Goal: Book appointment/travel/reservation

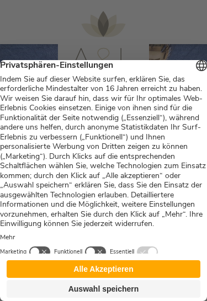
click at [123, 273] on button "Alle Akzeptieren" at bounding box center [104, 270] width 194 height 18
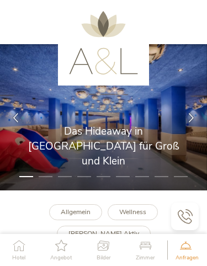
click at [195, 113] on icon at bounding box center [191, 117] width 9 height 9
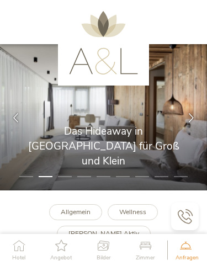
click at [187, 113] on icon at bounding box center [191, 117] width 9 height 9
click at [190, 117] on icon at bounding box center [191, 117] width 9 height 9
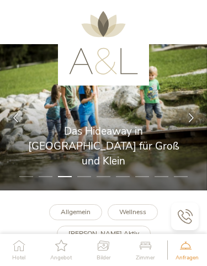
click at [194, 116] on icon at bounding box center [191, 117] width 9 height 9
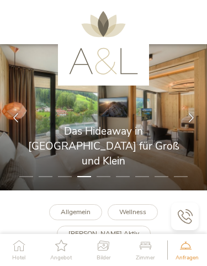
click at [192, 116] on icon at bounding box center [191, 117] width 9 height 9
click at [194, 118] on icon at bounding box center [191, 117] width 9 height 9
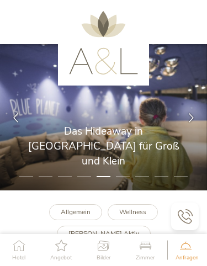
click at [196, 118] on div at bounding box center [191, 117] width 31 height 31
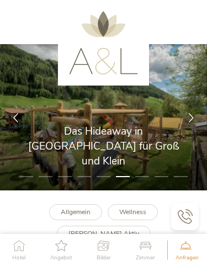
click at [199, 120] on div at bounding box center [191, 117] width 31 height 31
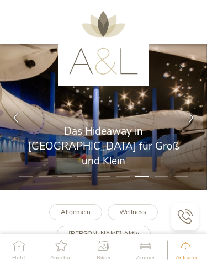
click at [200, 112] on div at bounding box center [191, 117] width 31 height 31
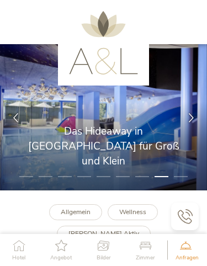
click at [194, 115] on icon at bounding box center [191, 117] width 9 height 9
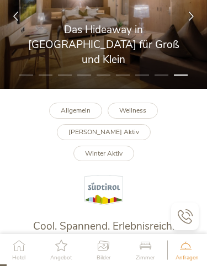
scroll to position [92, 0]
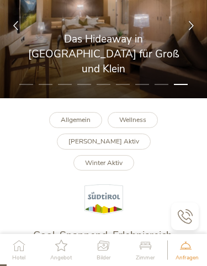
click at [141, 115] on b "Wellness" at bounding box center [132, 119] width 27 height 9
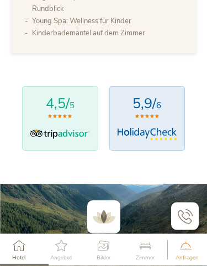
scroll to position [685, 0]
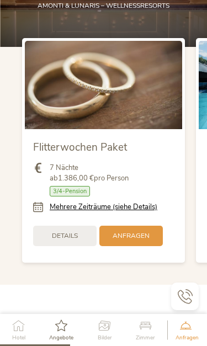
scroll to position [1054, 0]
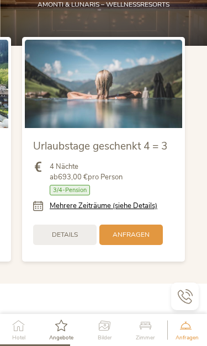
click at [144, 201] on link "Mehrere Zeiträume (siehe Details)" at bounding box center [104, 206] width 108 height 10
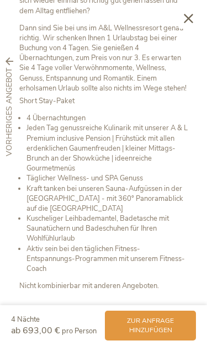
scroll to position [346, 0]
click at [192, 18] on icon at bounding box center [188, 18] width 9 height 9
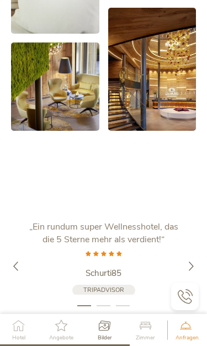
scroll to position [1942, 0]
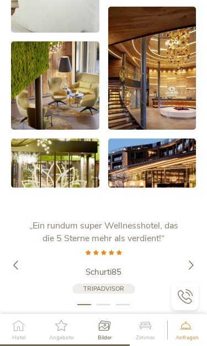
click at [190, 261] on icon at bounding box center [191, 265] width 9 height 9
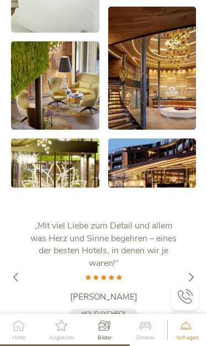
click at [188, 220] on div "„Wellnesshotel der Extraklasse in einer wunderschönen, abwechslungsreichen Gege…" at bounding box center [103, 277] width 185 height 115
click at [184, 262] on div at bounding box center [191, 277] width 31 height 31
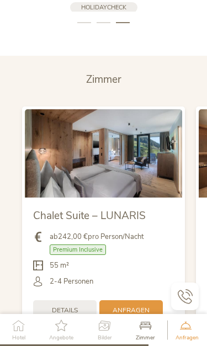
scroll to position [2237, 0]
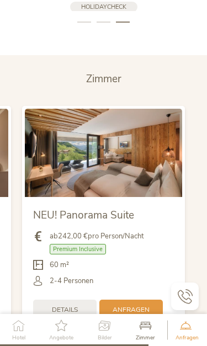
click at [137, 109] on img at bounding box center [103, 153] width 157 height 88
click at [89, 244] on span "Premium Inclusive" at bounding box center [78, 249] width 56 height 10
click at [70, 266] on span "Details" at bounding box center [65, 309] width 26 height 9
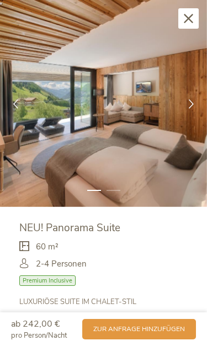
click at [188, 106] on icon at bounding box center [191, 103] width 9 height 9
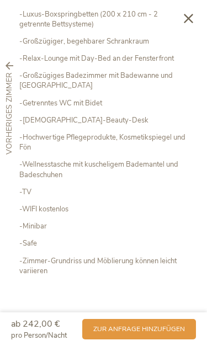
scroll to position [339, 0]
click at [191, 17] on icon at bounding box center [188, 18] width 9 height 9
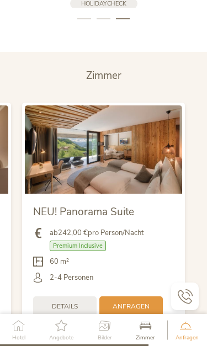
scroll to position [2242, 0]
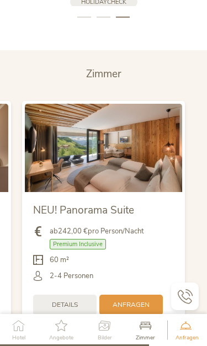
click at [101, 239] on span "Premium Inclusive" at bounding box center [78, 244] width 56 height 10
click at [96, 239] on span "Premium Inclusive" at bounding box center [78, 244] width 56 height 10
click at [66, 266] on span "Details" at bounding box center [65, 304] width 26 height 9
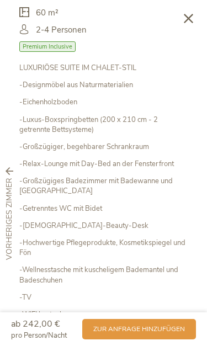
scroll to position [233, 0]
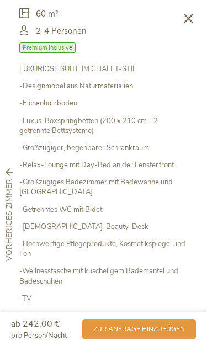
click at [63, 46] on span "Premium Inclusive" at bounding box center [47, 48] width 56 height 10
click at [68, 44] on span "Premium Inclusive" at bounding box center [47, 48] width 56 height 10
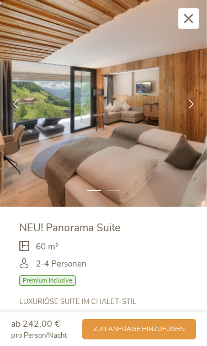
scroll to position [0, 0]
click at [193, 99] on icon at bounding box center [191, 103] width 9 height 9
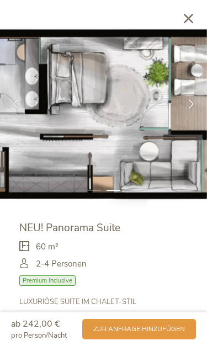
click at [15, 104] on icon at bounding box center [15, 103] width 9 height 9
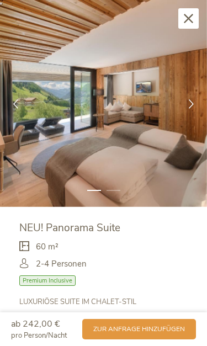
click at [190, 103] on icon at bounding box center [191, 103] width 9 height 9
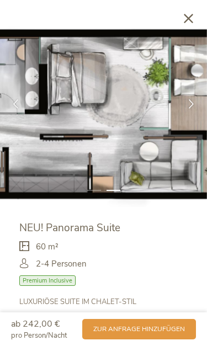
click at [188, 16] on icon at bounding box center [188, 18] width 9 height 9
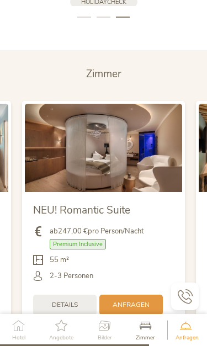
click at [105, 104] on img at bounding box center [103, 148] width 157 height 88
click at [75, 266] on span "Details" at bounding box center [65, 304] width 26 height 9
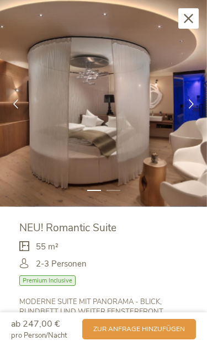
click at [183, 13] on div "Schließen" at bounding box center [188, 18] width 20 height 20
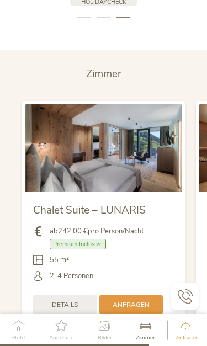
click at [135, 104] on img at bounding box center [103, 148] width 157 height 88
click at [66, 266] on span "Details" at bounding box center [65, 304] width 26 height 9
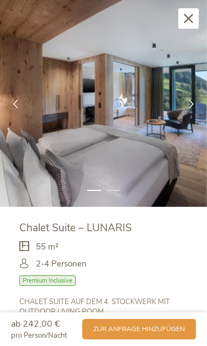
click at [194, 100] on icon at bounding box center [191, 103] width 9 height 9
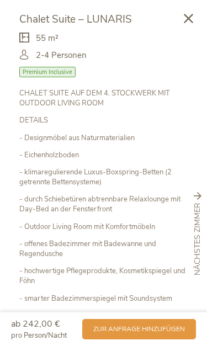
scroll to position [209, 0]
click at [139, 266] on span "zur Anfrage hinzufügen" at bounding box center [139, 329] width 92 height 9
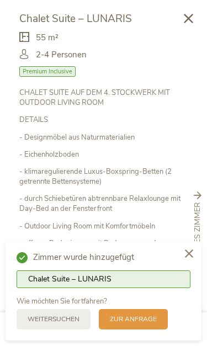
click at [132, 266] on span "zur Anfrage" at bounding box center [133, 319] width 47 height 9
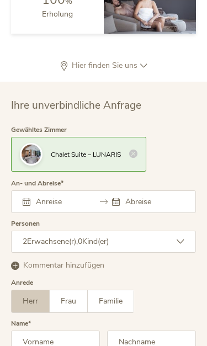
scroll to position [2886, 0]
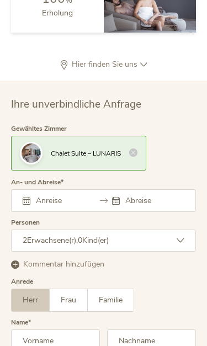
click at [183, 237] on icon at bounding box center [181, 241] width 8 height 8
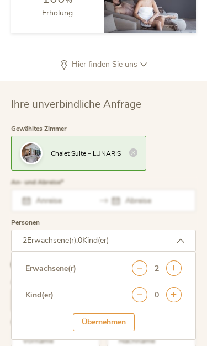
click at [179, 266] on icon at bounding box center [173, 294] width 15 height 15
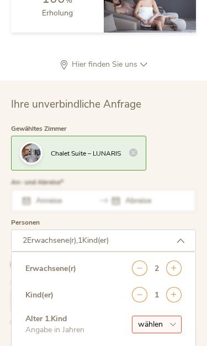
click at [171, 266] on select "wählen 0 1 2 3 4 5 6 7 8 9 10 11 12 13 14 15 16 17" at bounding box center [157, 325] width 50 height 18
select select "6"
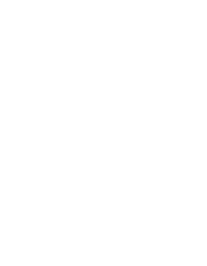
scroll to position [2256, 0]
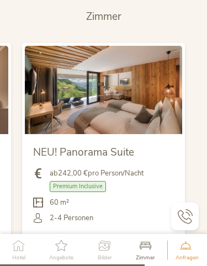
click at [76, 242] on span "Details" at bounding box center [65, 246] width 26 height 9
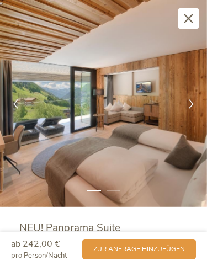
click at [196, 105] on div at bounding box center [191, 103] width 31 height 31
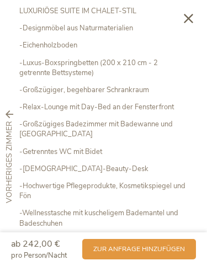
click at [196, 17] on div "Schließen" at bounding box center [188, 18] width 20 height 20
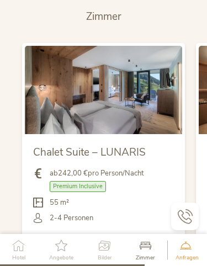
click at [56, 242] on span "Details" at bounding box center [65, 246] width 26 height 9
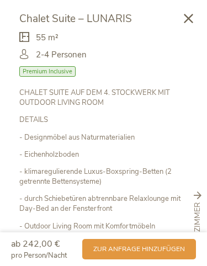
click at [189, 16] on icon at bounding box center [188, 18] width 9 height 9
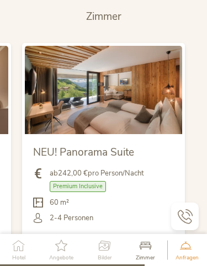
click at [74, 242] on span "Details" at bounding box center [65, 246] width 26 height 9
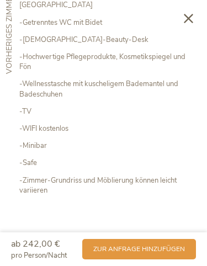
scroll to position [419, 0]
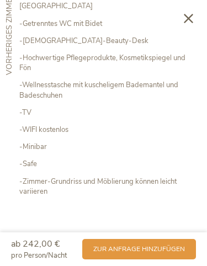
click at [146, 252] on span "zur Anfrage hinzufügen" at bounding box center [139, 249] width 92 height 9
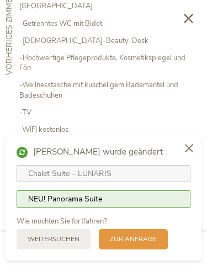
click at [180, 216] on div "Chalet Suite – LUNARIS NEU! Panorama Suite" at bounding box center [104, 187] width 174 height 60
click at [175, 175] on div "Chalet Suite – LUNARIS" at bounding box center [103, 173] width 151 height 11
click at [185, 199] on div "NEU! Panorama Suite" at bounding box center [104, 199] width 174 height 18
click at [144, 242] on span "zur Anfrage" at bounding box center [133, 239] width 47 height 9
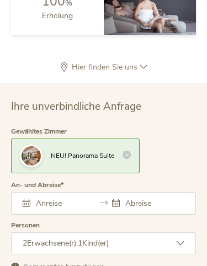
scroll to position [2841, 0]
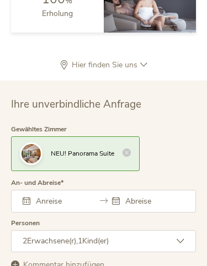
click at [51, 190] on div "August 2025 Mo Di Mi Do Fr Sa So 28 29 30 31 1 2 3 4 5 6 7 8 9 10 11 12 13 14 1…" at bounding box center [103, 201] width 185 height 23
click at [52, 196] on input "text" at bounding box center [60, 201] width 55 height 10
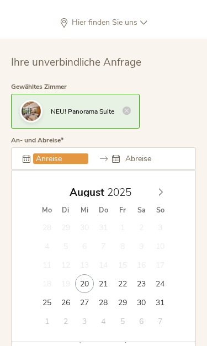
scroll to position [2932, 0]
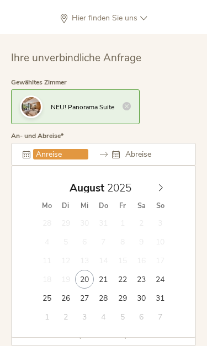
click at [161, 184] on icon at bounding box center [161, 188] width 8 height 8
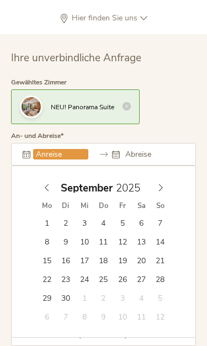
click at [166, 177] on span at bounding box center [160, 184] width 19 height 15
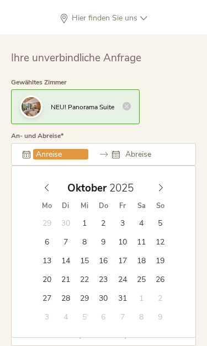
type input "25.10.2025"
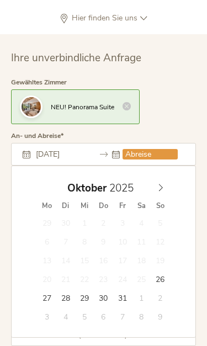
type input "29.10.2025"
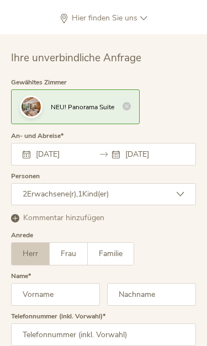
scroll to position [2854, 0]
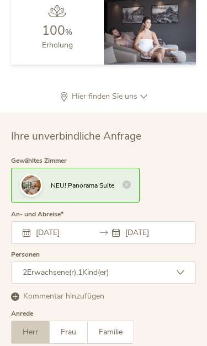
click at [181, 266] on icon at bounding box center [181, 273] width 8 height 8
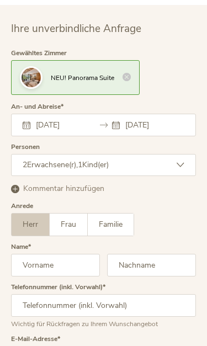
click at [77, 254] on input "text" at bounding box center [55, 265] width 89 height 23
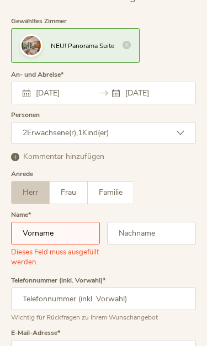
type input "birgit.unterrainer@gmail.com"
type input "06763863676"
type input "Unterrainer"
type input "Birgit"
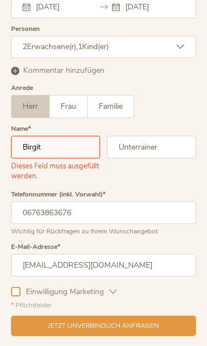
scroll to position [3092, 0]
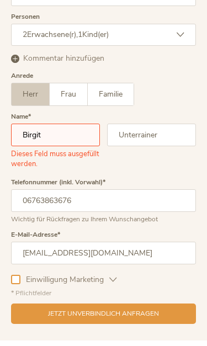
click at [174, 266] on div "Jetzt unverbindlich anfragen" at bounding box center [103, 314] width 185 height 20
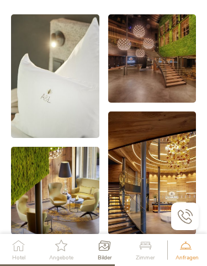
scroll to position [1781, 0]
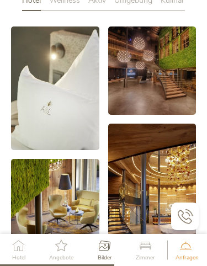
click at [186, 168] on link at bounding box center [152, 185] width 88 height 123
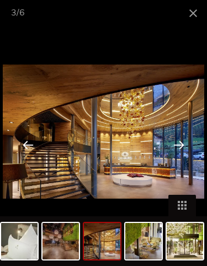
click at [177, 149] on div at bounding box center [179, 145] width 34 height 34
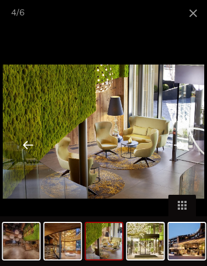
click at [182, 147] on div at bounding box center [179, 145] width 34 height 34
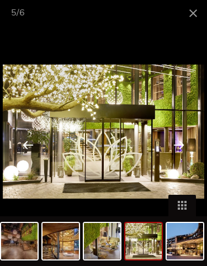
click at [184, 145] on div at bounding box center [179, 145] width 34 height 34
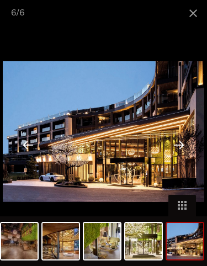
click at [180, 146] on div at bounding box center [179, 145] width 34 height 34
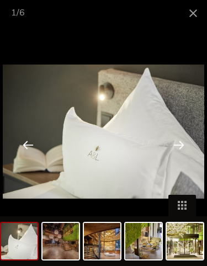
click at [181, 149] on div at bounding box center [179, 145] width 34 height 34
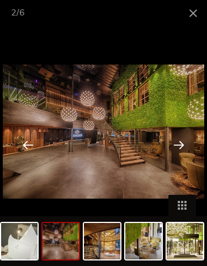
click at [179, 145] on div at bounding box center [179, 145] width 34 height 34
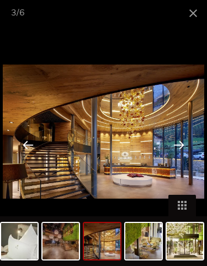
click at [182, 147] on div at bounding box center [179, 145] width 34 height 34
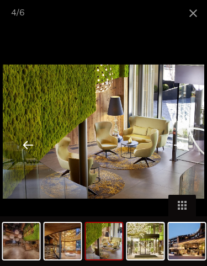
click at [180, 143] on div at bounding box center [179, 145] width 34 height 34
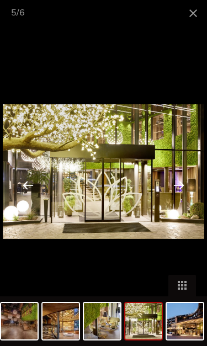
scroll to position [2208, 0]
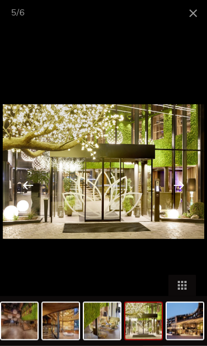
click at [197, 11] on span at bounding box center [193, 13] width 28 height 26
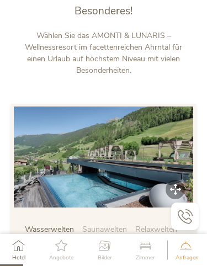
scroll to position [360, 0]
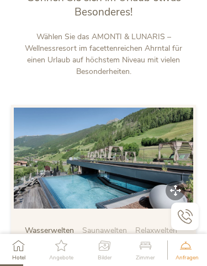
click at [107, 225] on span "Saunawelten" at bounding box center [104, 230] width 45 height 10
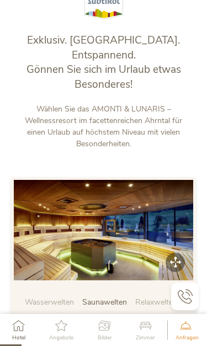
scroll to position [332, 0]
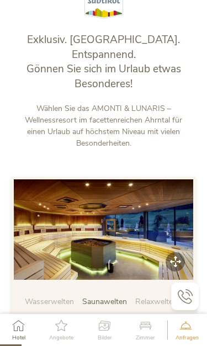
click at [177, 226] on img at bounding box center [103, 229] width 179 height 101
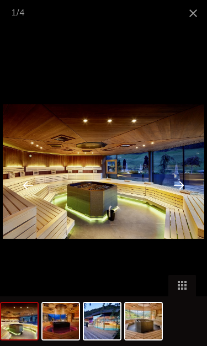
click at [182, 184] on div at bounding box center [179, 185] width 34 height 34
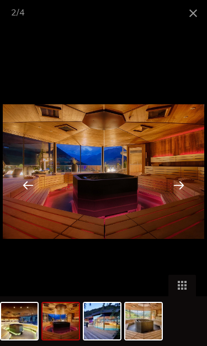
click at [184, 186] on div at bounding box center [179, 185] width 34 height 34
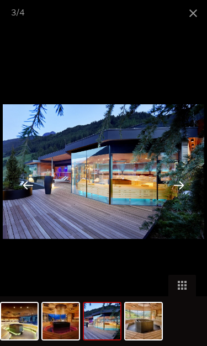
click at [180, 185] on div at bounding box center [179, 185] width 34 height 34
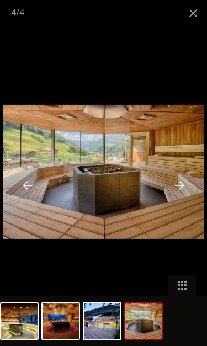
click at [183, 187] on div at bounding box center [179, 185] width 34 height 34
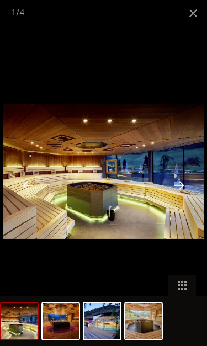
click at [183, 188] on div at bounding box center [179, 185] width 34 height 34
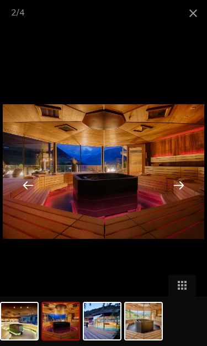
click at [182, 184] on div at bounding box center [179, 185] width 34 height 34
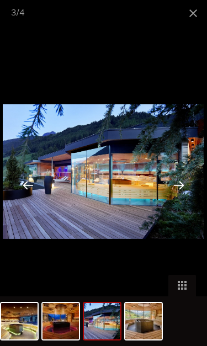
click at [195, 14] on span at bounding box center [193, 13] width 28 height 26
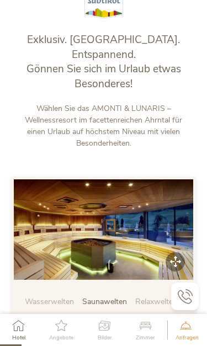
click at [155, 266] on span "Relaxwelten" at bounding box center [156, 302] width 42 height 10
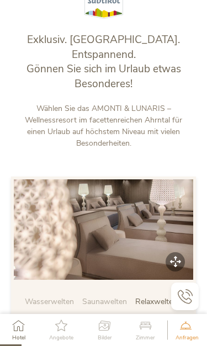
click at [172, 224] on img at bounding box center [103, 229] width 179 height 101
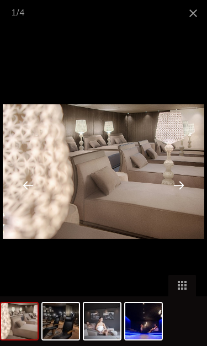
click at [181, 186] on div at bounding box center [179, 185] width 34 height 34
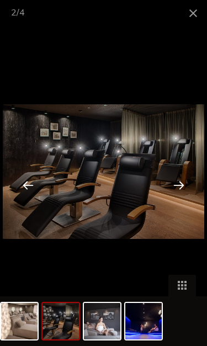
click at [183, 182] on div at bounding box center [179, 185] width 34 height 34
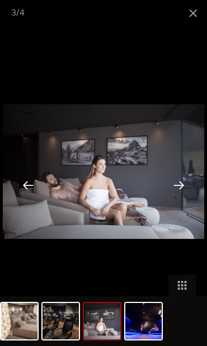
click at [187, 185] on div at bounding box center [179, 185] width 34 height 34
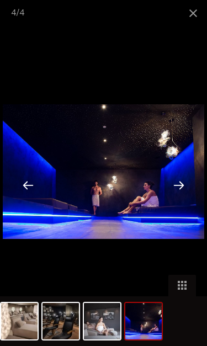
click at [178, 186] on div at bounding box center [179, 185] width 34 height 34
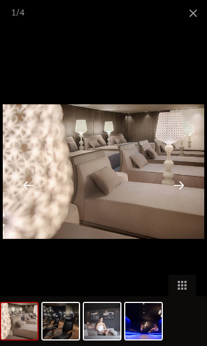
click at [182, 187] on div at bounding box center [179, 185] width 34 height 34
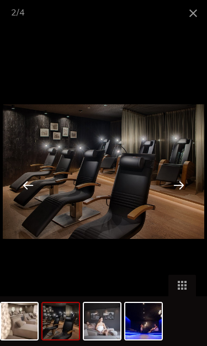
click at [194, 15] on span at bounding box center [193, 13] width 28 height 26
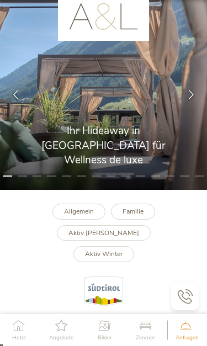
scroll to position [44, 0]
click at [134, 211] on b "Familie" at bounding box center [133, 212] width 21 height 9
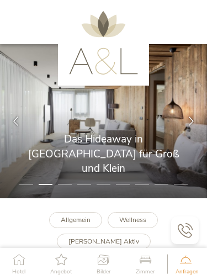
click at [191, 128] on div at bounding box center [191, 120] width 31 height 31
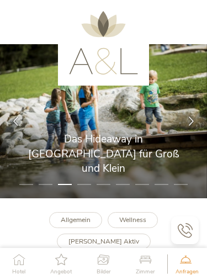
click at [191, 121] on icon at bounding box center [191, 121] width 9 height 9
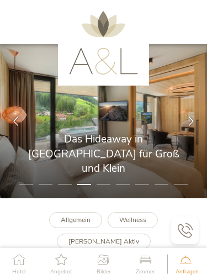
click at [190, 121] on icon at bounding box center [191, 121] width 9 height 9
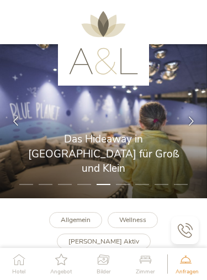
click at [191, 117] on icon at bounding box center [191, 121] width 9 height 9
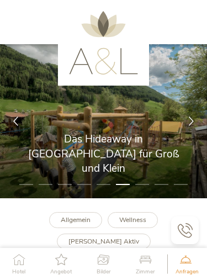
click at [187, 123] on icon at bounding box center [191, 121] width 9 height 9
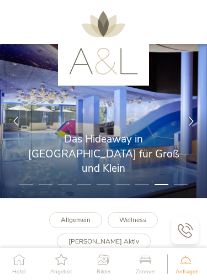
click at [192, 119] on icon at bounding box center [191, 121] width 9 height 9
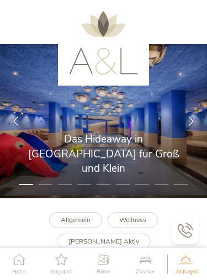
click at [193, 125] on div at bounding box center [191, 120] width 31 height 31
click at [190, 120] on icon at bounding box center [191, 121] width 9 height 9
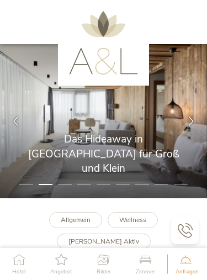
click at [19, 121] on icon at bounding box center [15, 121] width 9 height 9
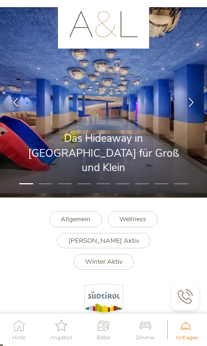
scroll to position [38, 0]
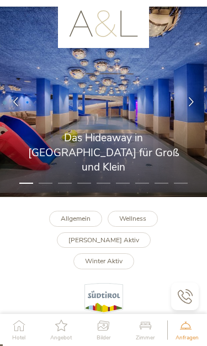
click at [71, 240] on b "Sommer Aktiv" at bounding box center [103, 240] width 71 height 9
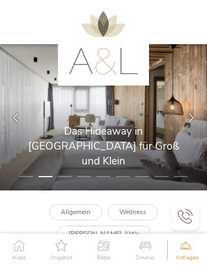
scroll to position [46, 0]
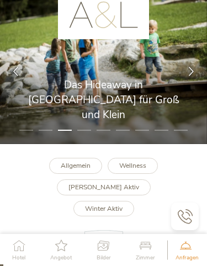
click at [25, 247] on icon at bounding box center [18, 246] width 13 height 12
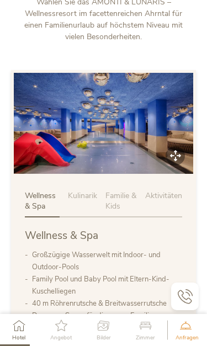
scroll to position [425, 0]
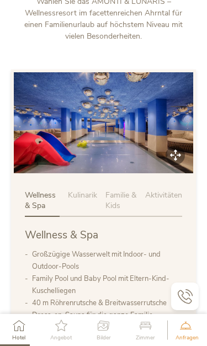
click at [121, 190] on span "Familie & Kids" at bounding box center [120, 201] width 31 height 22
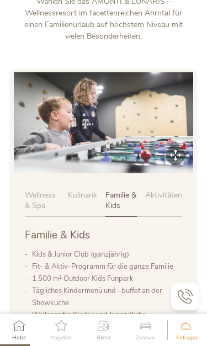
click at [156, 103] on img at bounding box center [103, 122] width 179 height 101
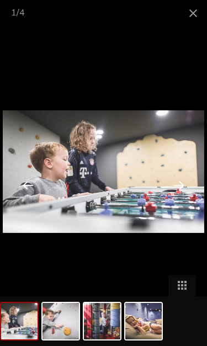
click at [179, 187] on div at bounding box center [179, 185] width 34 height 34
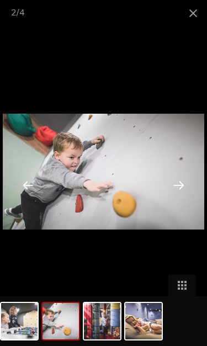
click at [181, 186] on div at bounding box center [179, 185] width 34 height 34
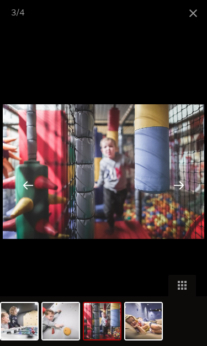
click at [184, 184] on div at bounding box center [179, 185] width 34 height 34
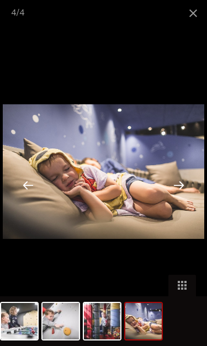
click at [185, 181] on div at bounding box center [179, 185] width 34 height 34
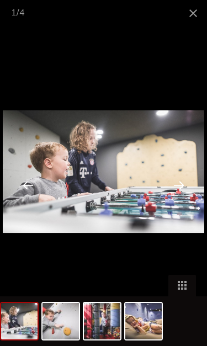
click at [199, 7] on span at bounding box center [193, 13] width 28 height 26
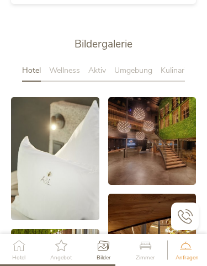
scroll to position [1673, 0]
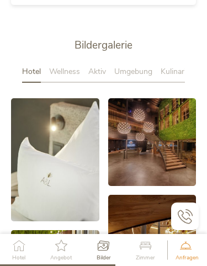
click at [145, 242] on icon at bounding box center [145, 246] width 19 height 12
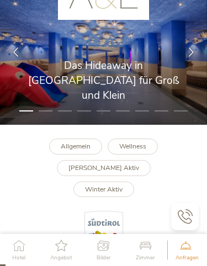
scroll to position [0, 0]
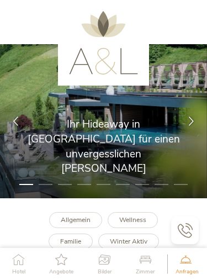
click at [192, 123] on icon at bounding box center [191, 121] width 9 height 9
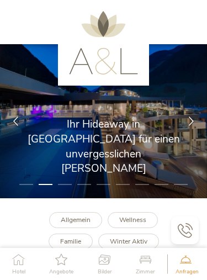
click at [190, 124] on icon at bounding box center [191, 121] width 9 height 9
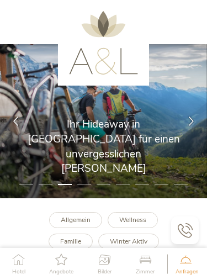
click at [188, 118] on icon at bounding box center [191, 121] width 9 height 9
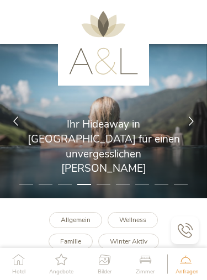
click at [191, 120] on icon at bounding box center [191, 121] width 9 height 9
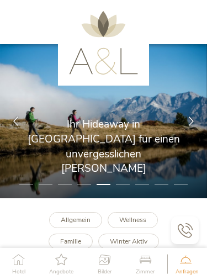
click at [189, 119] on icon at bounding box center [191, 121] width 9 height 9
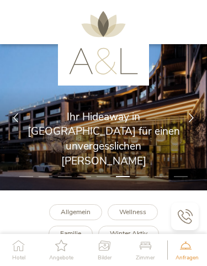
click at [108, 250] on icon at bounding box center [105, 246] width 14 height 12
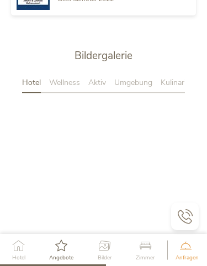
scroll to position [1656, 0]
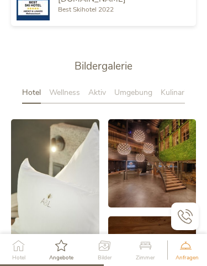
click at [137, 87] on span "Umgebung" at bounding box center [133, 92] width 38 height 10
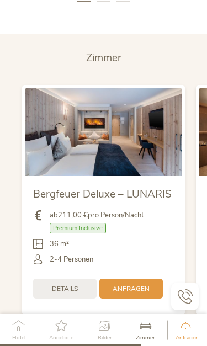
scroll to position [2228, 0]
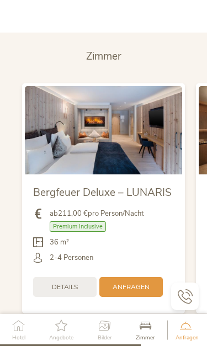
click at [124, 125] on img at bounding box center [103, 130] width 157 height 88
click at [63, 279] on span "Details" at bounding box center [65, 287] width 26 height 9
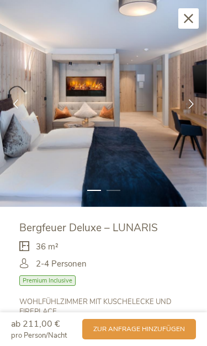
click at [192, 97] on div at bounding box center [191, 103] width 31 height 31
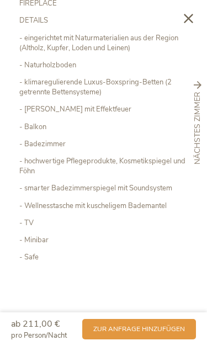
scroll to position [308, 0]
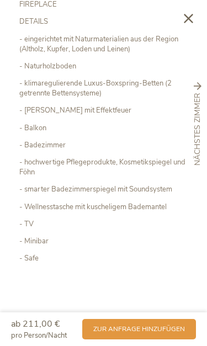
click at [155, 279] on span "zur Anfrage hinzufügen" at bounding box center [139, 329] width 92 height 9
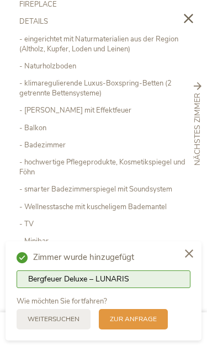
click at [127, 279] on span "zur Anfrage" at bounding box center [133, 319] width 47 height 9
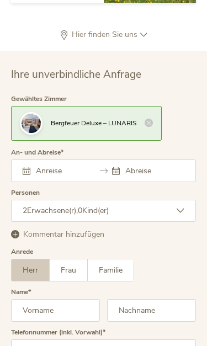
scroll to position [3044, 0]
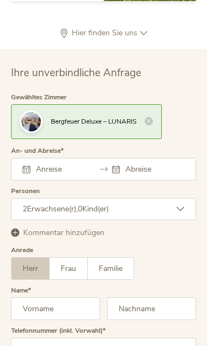
click at [181, 205] on icon at bounding box center [181, 209] width 8 height 8
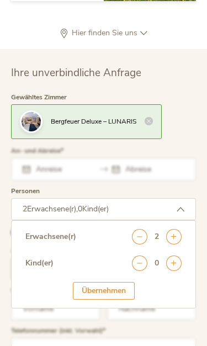
click at [173, 256] on icon at bounding box center [173, 263] width 15 height 15
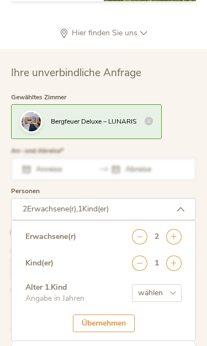
click at [154, 279] on select "wählen 0 1 2 3 4 5 6 7 8 9 10 11 12 13 14 15 16 17" at bounding box center [157, 293] width 50 height 18
select select "6"
click at [117, 279] on div "Übernehmen" at bounding box center [104, 324] width 62 height 18
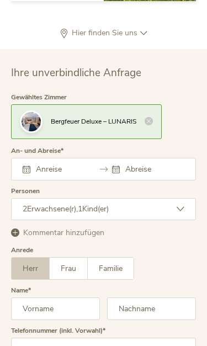
click at [52, 164] on input "text" at bounding box center [60, 169] width 55 height 10
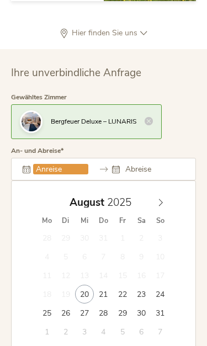
click at [162, 199] on icon at bounding box center [161, 203] width 8 height 8
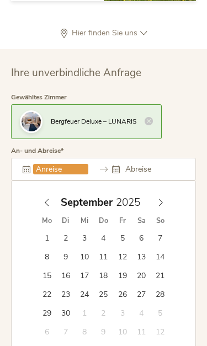
click at [160, 199] on icon at bounding box center [161, 203] width 8 height 8
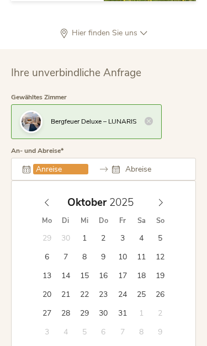
type input "25.10.2025"
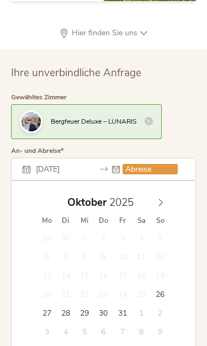
type input "29.10.2025"
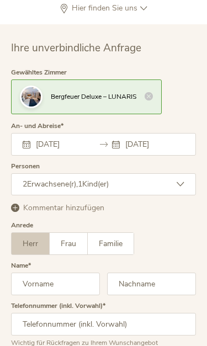
scroll to position [3072, 0]
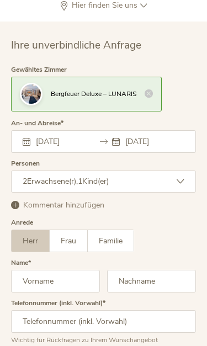
click at [54, 270] on input "text" at bounding box center [55, 281] width 89 height 23
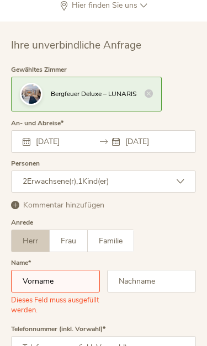
type input "birgit.unterrainer@gmail.com"
type input "Unterrainer"
type input "06763863676"
type input "Birgit"
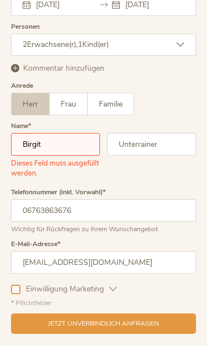
scroll to position [3209, 0]
click at [123, 279] on div "Jetzt unverbindlich anfragen" at bounding box center [103, 324] width 185 height 20
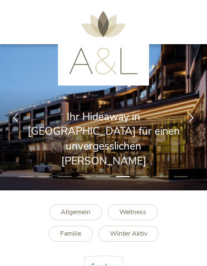
scroll to position [3242, 0]
